Goal: Information Seeking & Learning: Learn about a topic

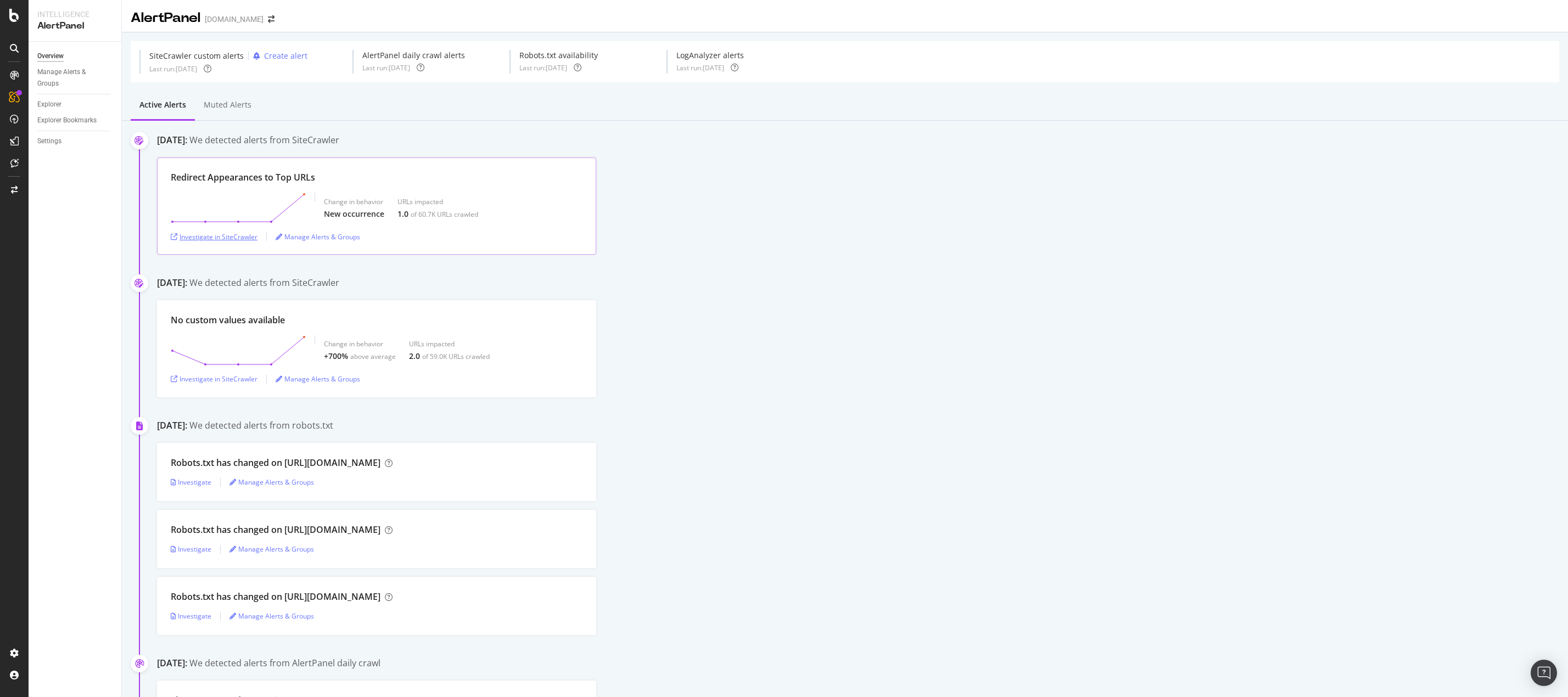
click at [216, 232] on div "Investigate in SiteCrawler" at bounding box center [214, 237] width 87 height 10
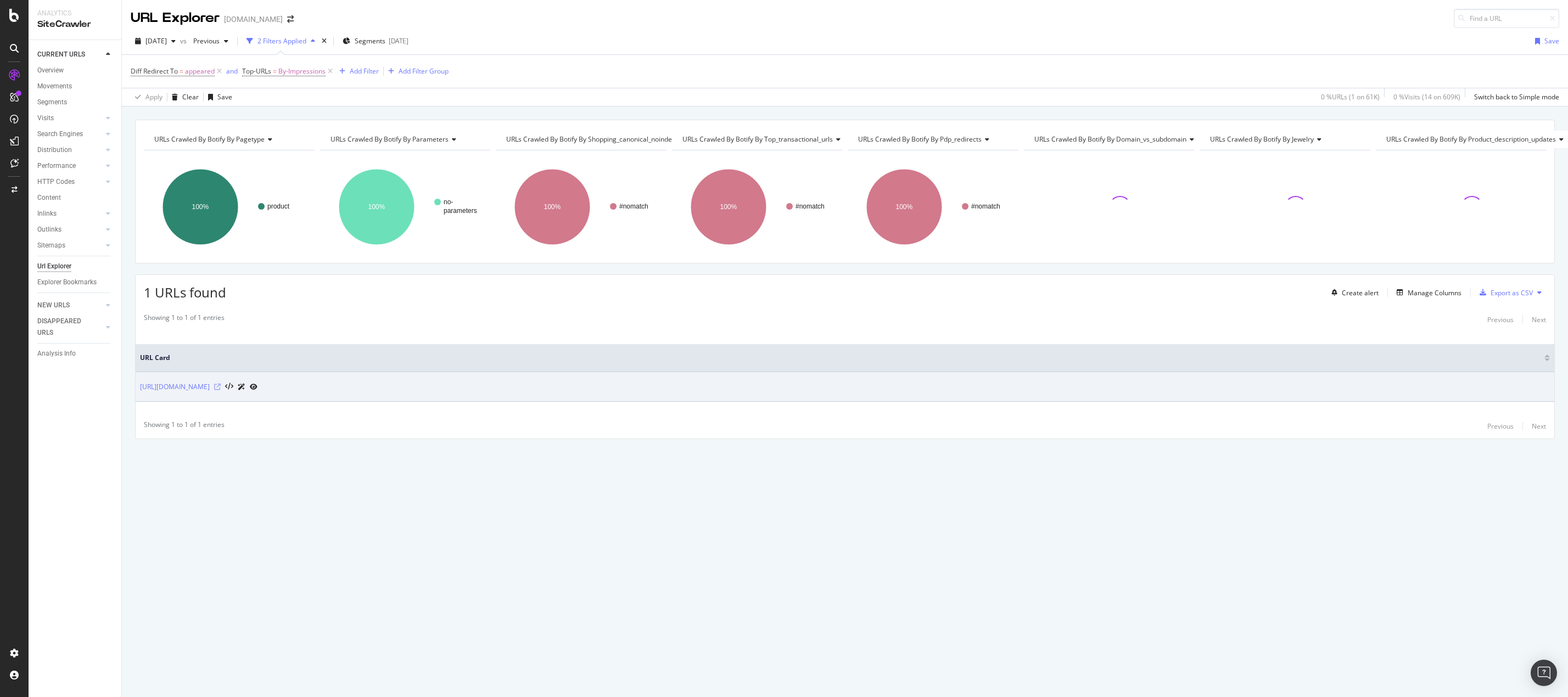
click at [221, 384] on icon at bounding box center [218, 387] width 6 height 6
